Goal: Task Accomplishment & Management: Complete application form

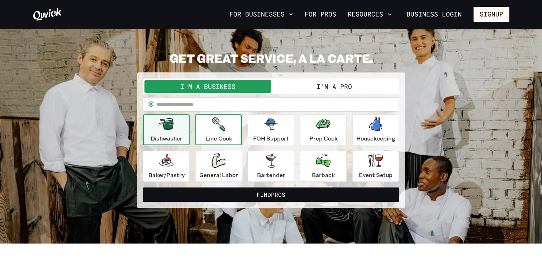
scroll to position [13, 0]
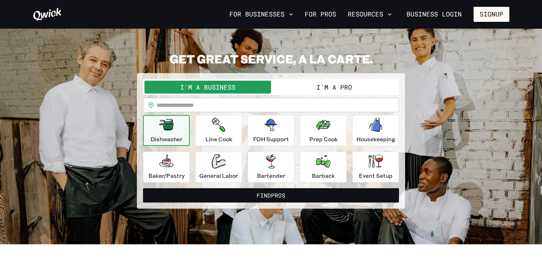
click at [309, 86] on button "I'm a Pro" at bounding box center [334, 87] width 127 height 13
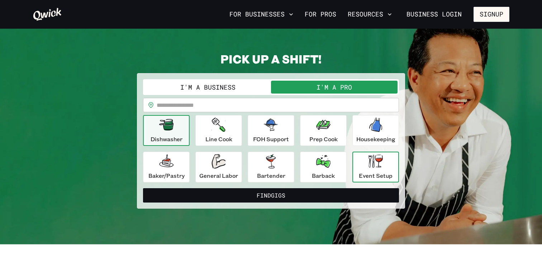
click at [367, 170] on div "Event Setup" at bounding box center [376, 167] width 34 height 26
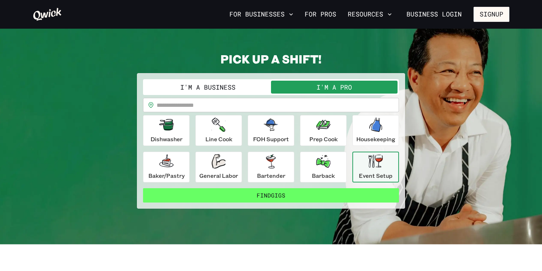
click at [299, 198] on button "Find Gigs" at bounding box center [271, 195] width 256 height 14
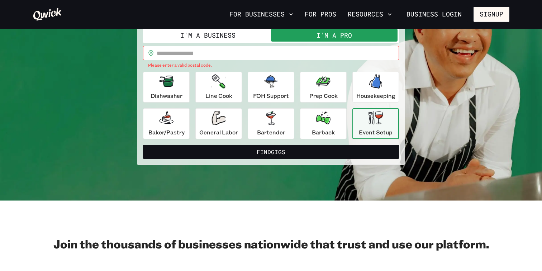
scroll to position [36, 0]
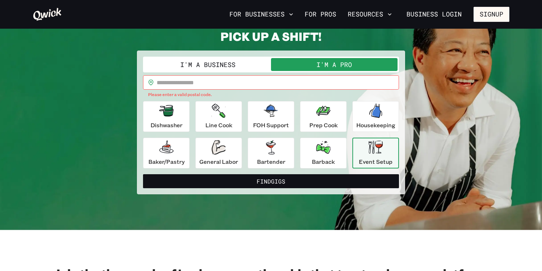
click at [247, 71] on div "I'm a Business I'm a Pro" at bounding box center [271, 65] width 256 height 16
click at [247, 79] on input "text" at bounding box center [278, 82] width 242 height 14
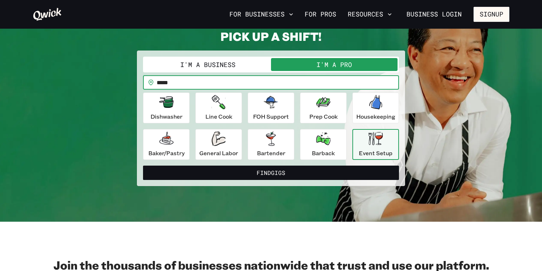
type input "*****"
click at [271, 173] on button "Find Gigs" at bounding box center [271, 173] width 256 height 14
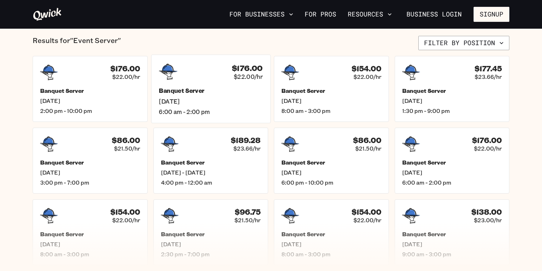
scroll to position [173, 0]
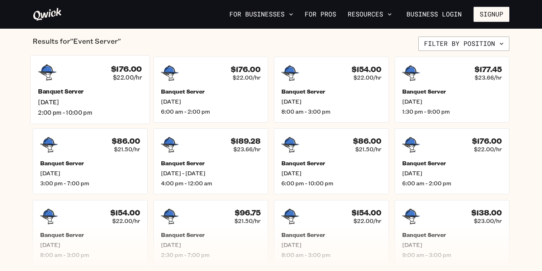
click at [95, 90] on h5 "Banquet Server" at bounding box center [90, 92] width 104 height 8
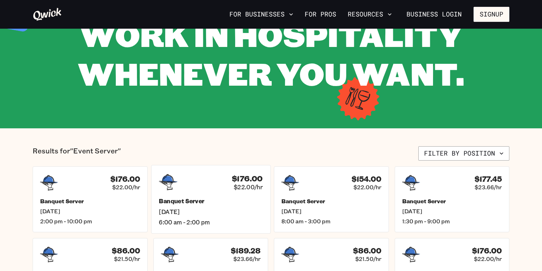
scroll to position [70, 0]
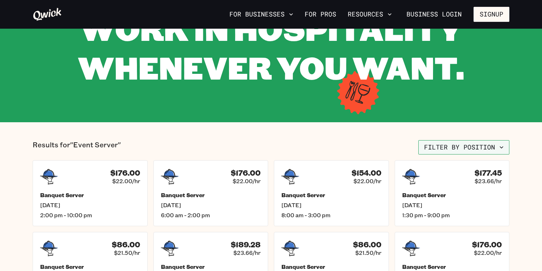
click at [474, 150] on button "Filter by position" at bounding box center [464, 147] width 91 height 14
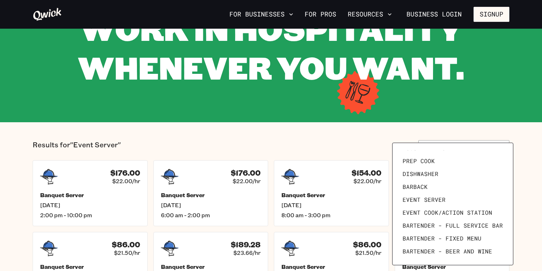
scroll to position [99, 0]
click at [518, 148] on div at bounding box center [271, 135] width 542 height 271
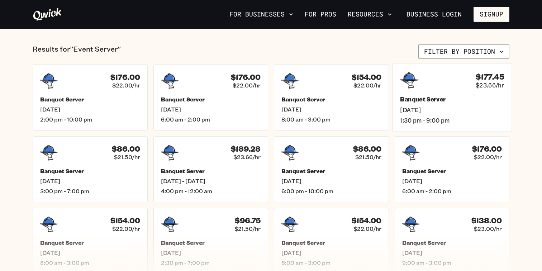
scroll to position [166, 0]
click at [203, 87] on div "$176.00 $22.00/hr" at bounding box center [211, 80] width 104 height 19
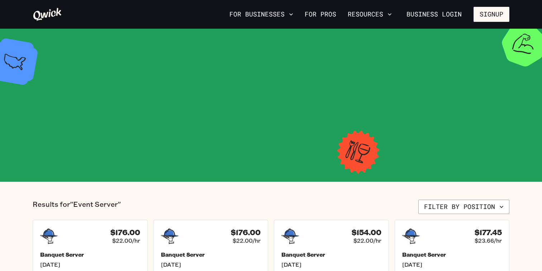
scroll to position [166, 0]
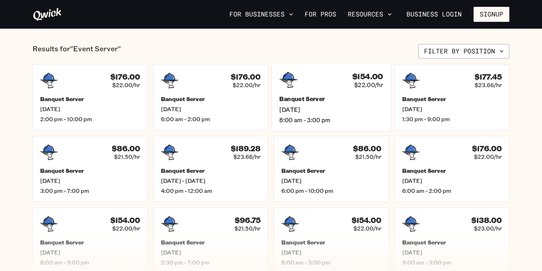
click at [302, 89] on div "$154.00 $22.00/hr Banquet Server Tue, Sep 16 8:00 am - 3:00 pm" at bounding box center [331, 97] width 119 height 69
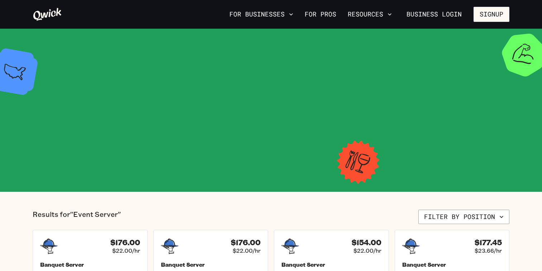
scroll to position [166, 0]
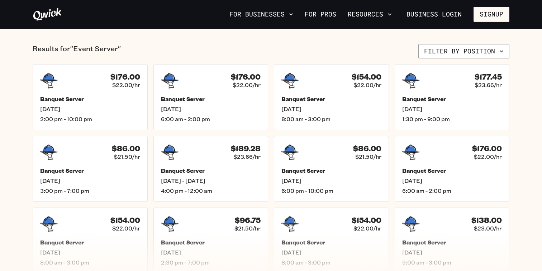
click at [417, 99] on h5 "Banquet Server" at bounding box center [452, 98] width 100 height 7
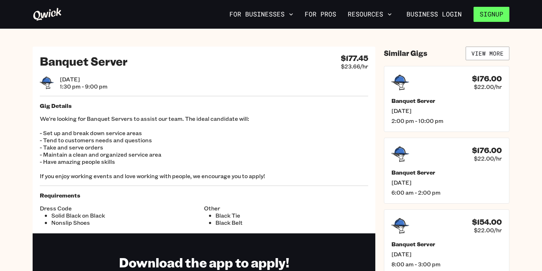
click at [494, 11] on button "Signup" at bounding box center [492, 14] width 36 height 15
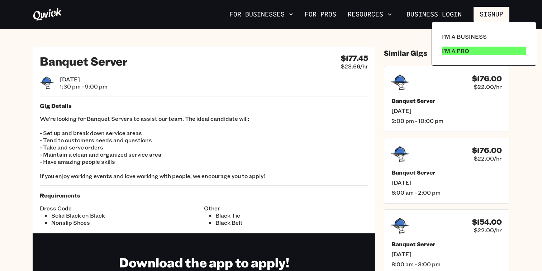
click at [467, 49] on p "I'm a Pro" at bounding box center [455, 51] width 27 height 9
